Goal: Navigation & Orientation: Understand site structure

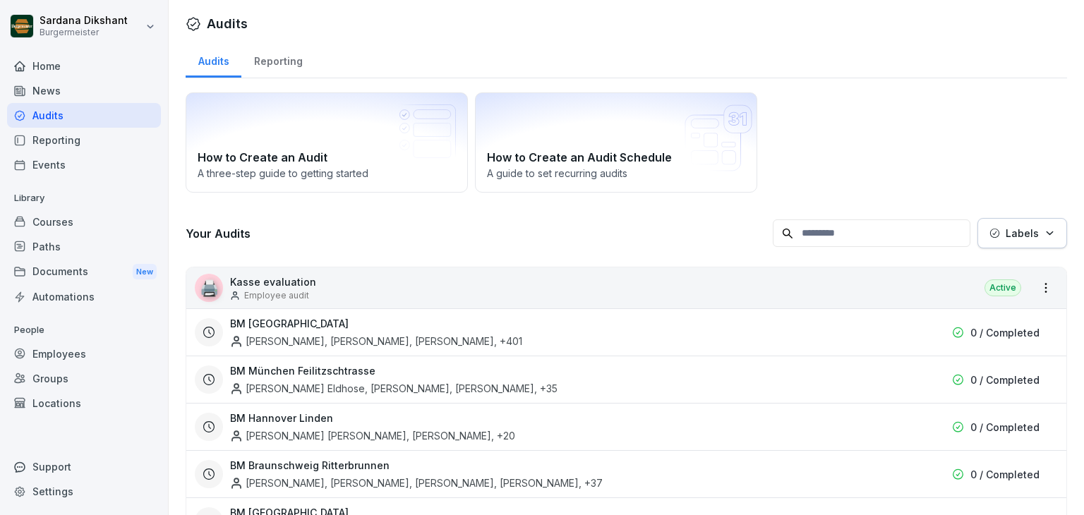
click at [68, 68] on div "Home" at bounding box center [84, 66] width 154 height 25
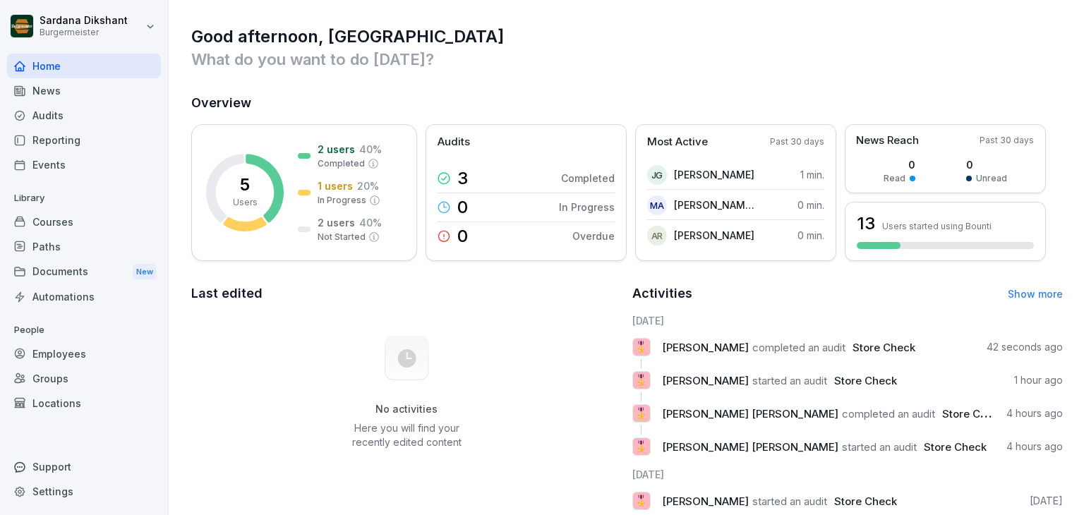
click at [97, 294] on div "Automations" at bounding box center [84, 296] width 154 height 25
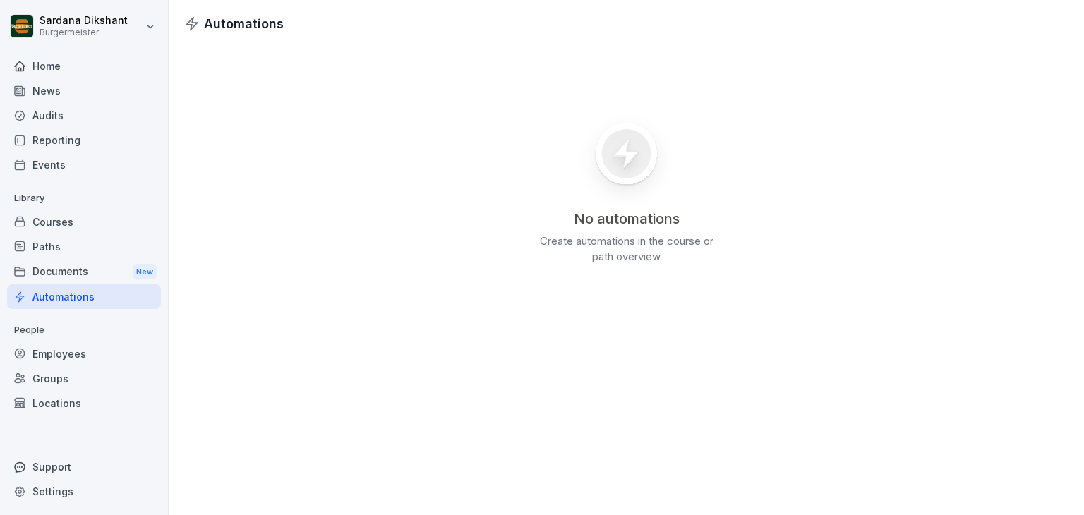
click at [85, 275] on div "Documents New" at bounding box center [84, 272] width 154 height 26
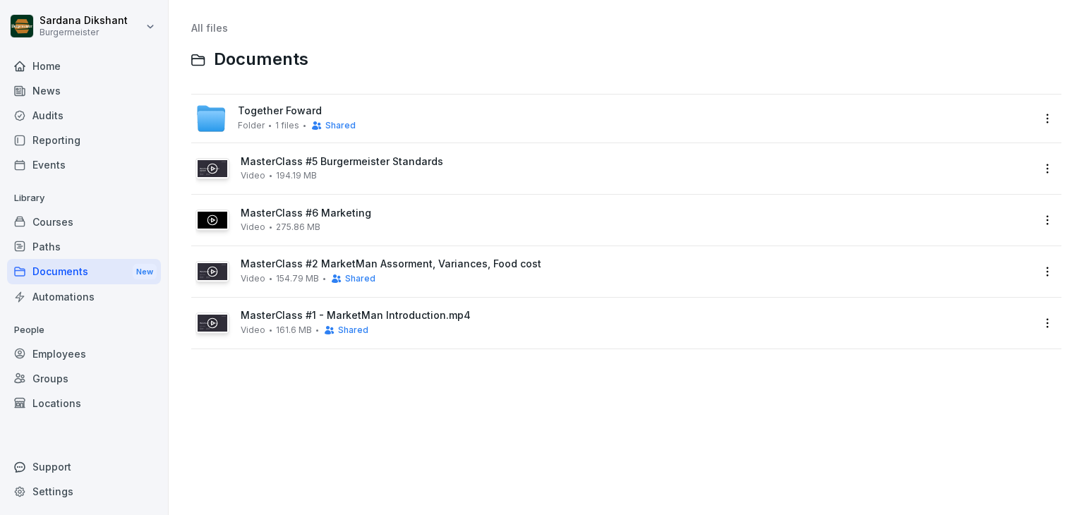
click at [80, 222] on div "Courses" at bounding box center [84, 222] width 154 height 25
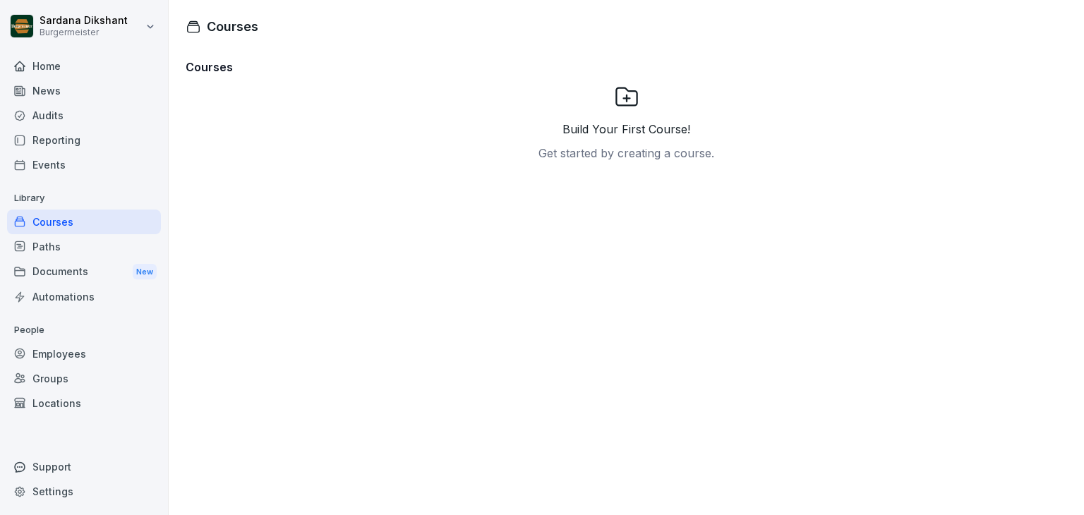
click at [79, 244] on div "Paths" at bounding box center [84, 246] width 154 height 25
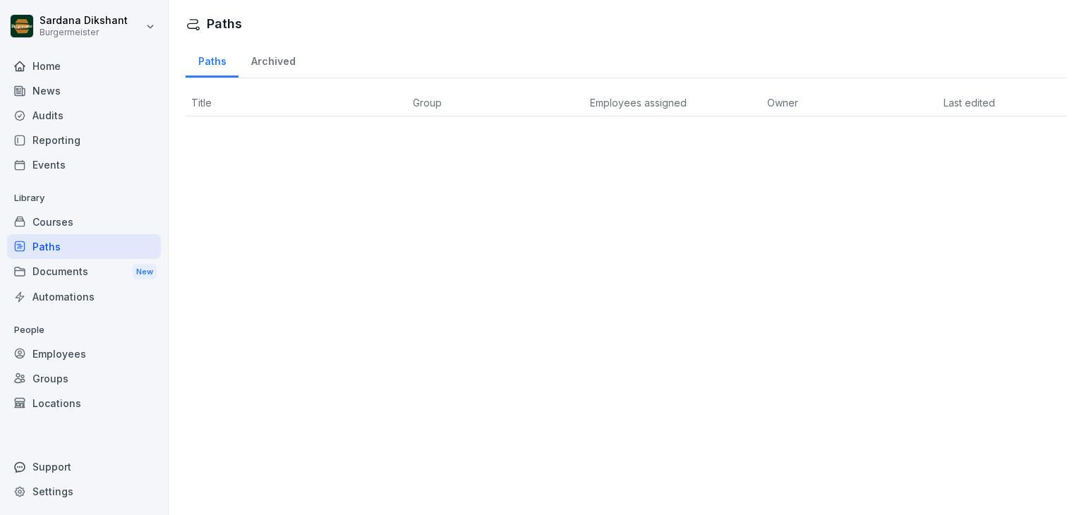
click at [85, 349] on div "Employees" at bounding box center [84, 354] width 154 height 25
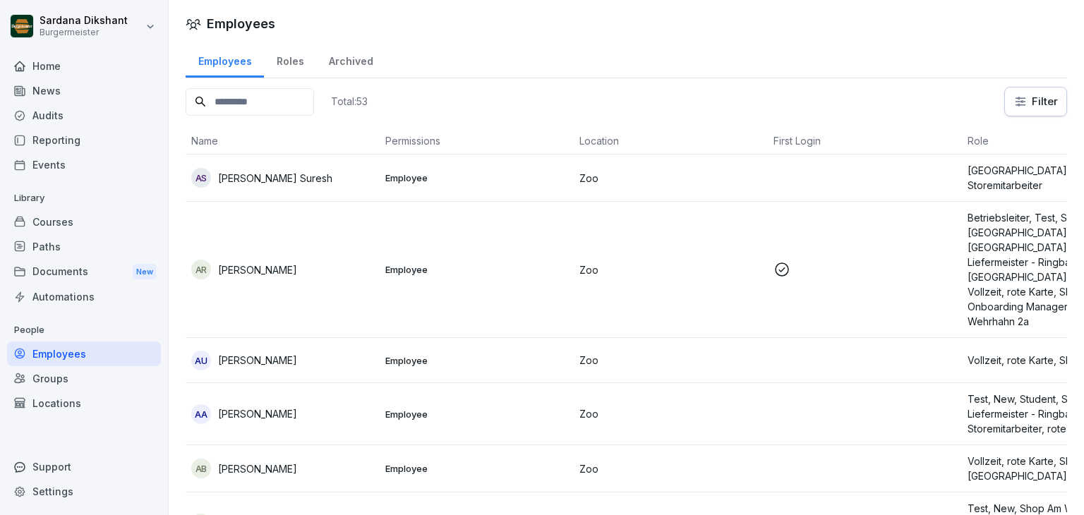
click at [70, 137] on div "Reporting" at bounding box center [84, 140] width 154 height 25
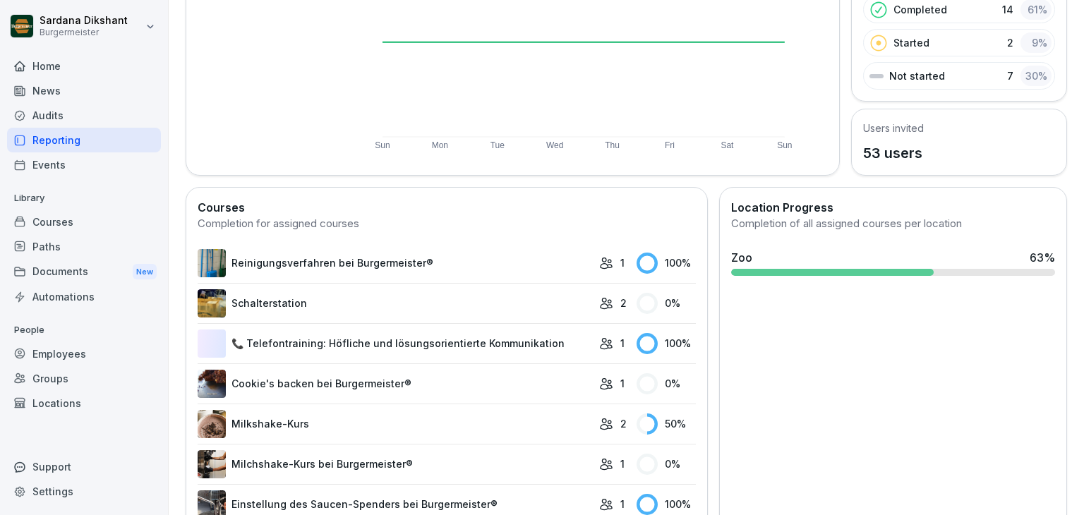
scroll to position [223, 0]
click at [312, 343] on link "📞 Telefontraining: Höfliche und lösungsorientierte Kommunikation" at bounding box center [395, 343] width 394 height 28
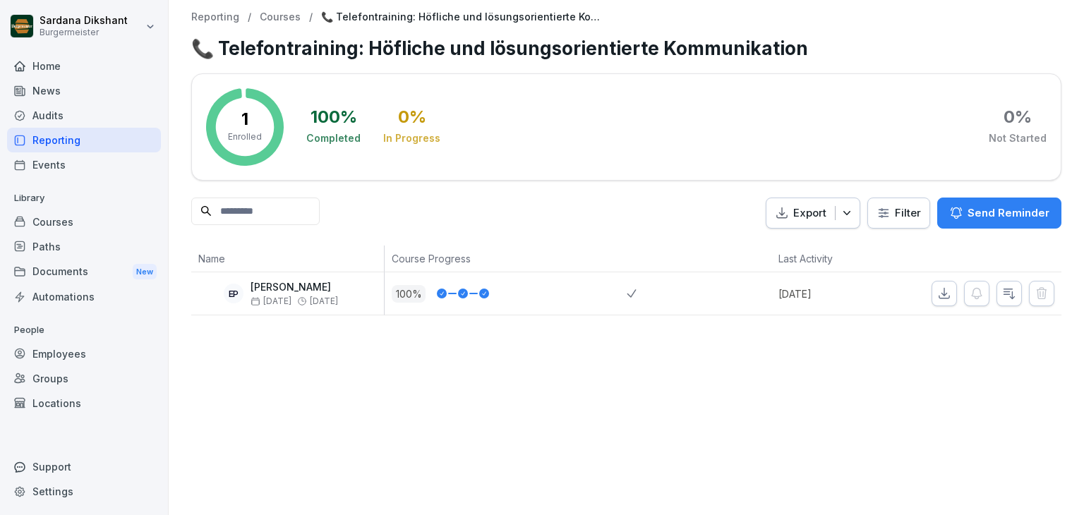
click at [87, 112] on div "Audits" at bounding box center [84, 115] width 154 height 25
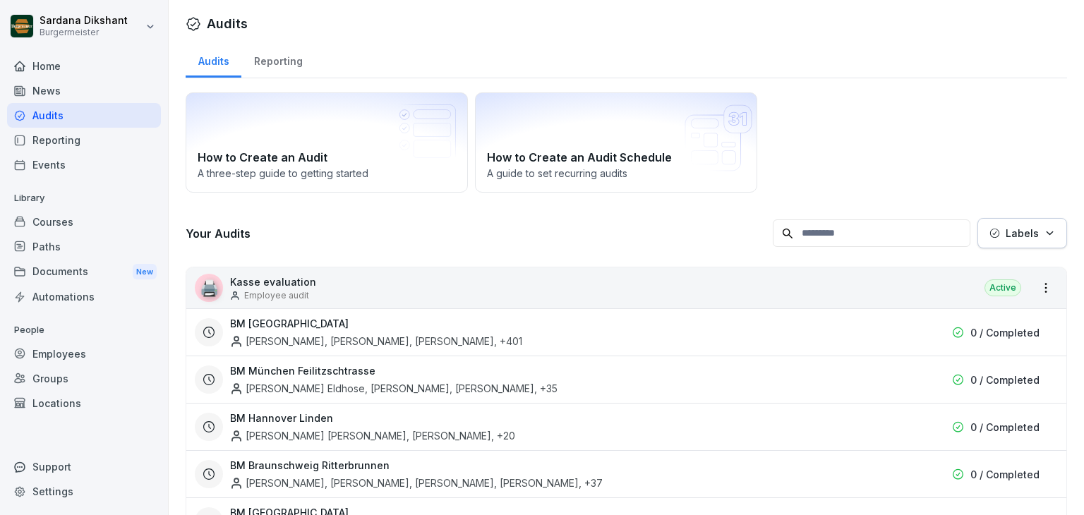
click at [85, 66] on div "Home" at bounding box center [84, 66] width 154 height 25
